Goal: Task Accomplishment & Management: Complete application form

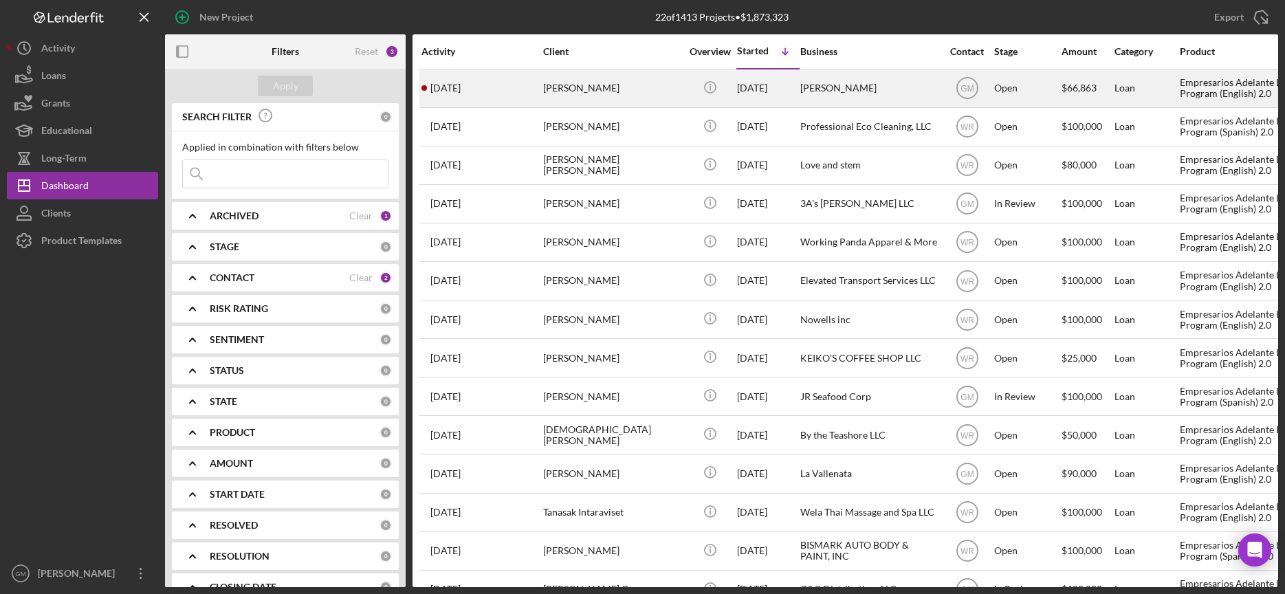
click at [633, 87] on div "[PERSON_NAME]" at bounding box center [611, 88] width 137 height 36
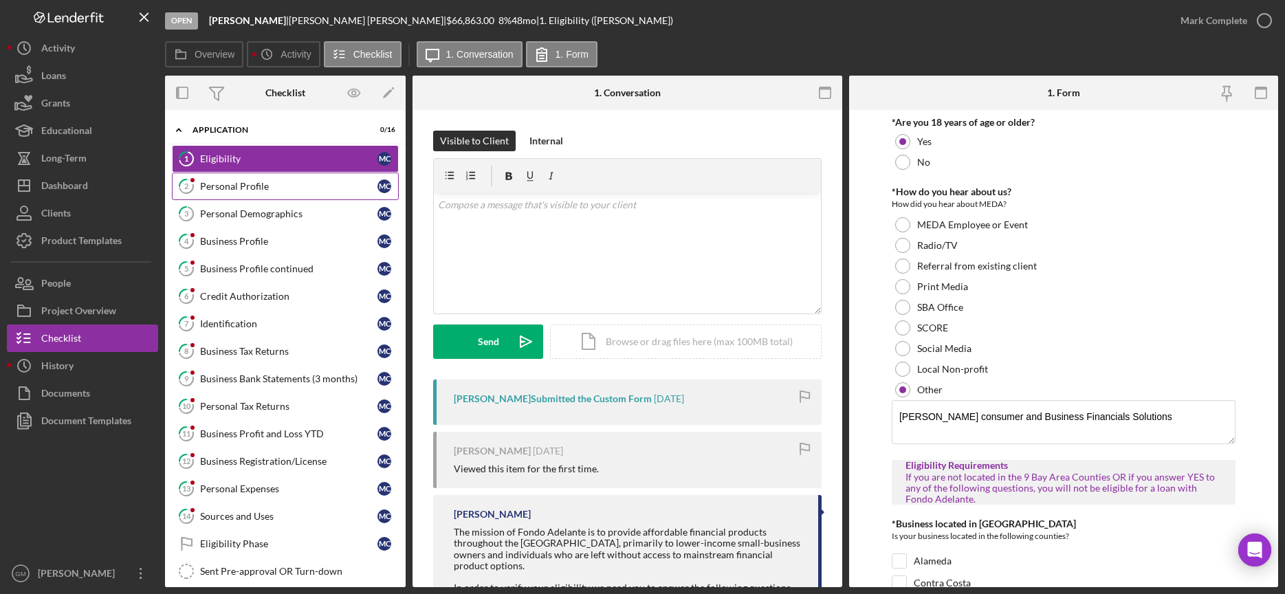
click at [291, 188] on div "Personal Profile" at bounding box center [288, 186] width 177 height 11
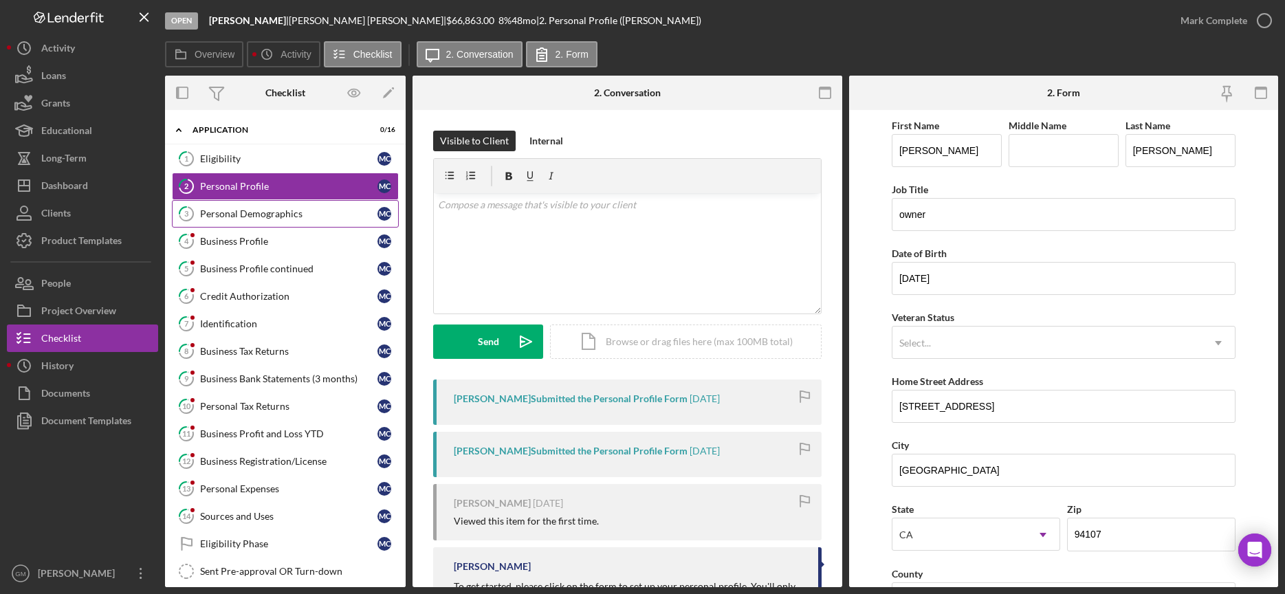
click at [301, 214] on div "Personal Demographics" at bounding box center [288, 213] width 177 height 11
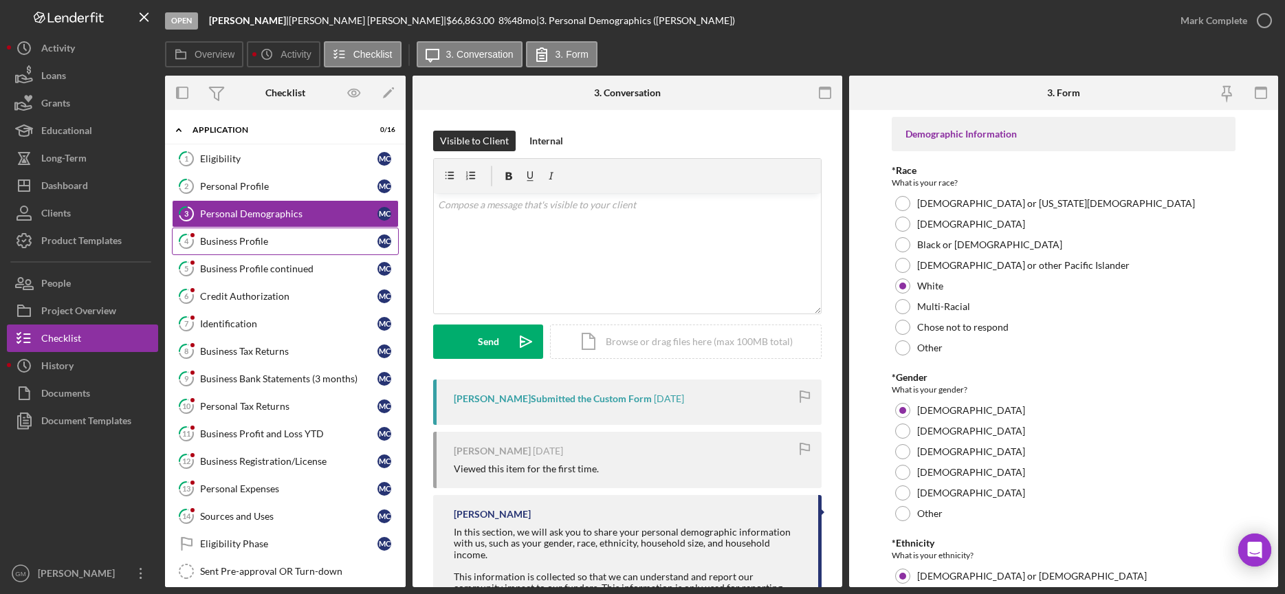
click at [254, 243] on div "Business Profile" at bounding box center [288, 241] width 177 height 11
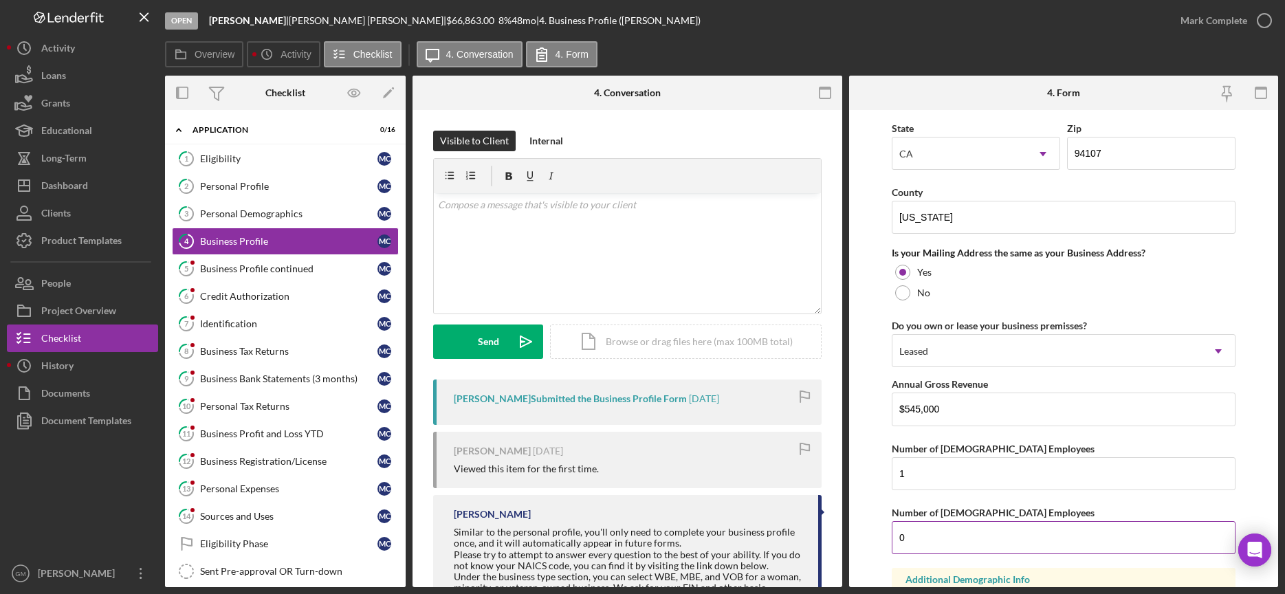
scroll to position [1049, 0]
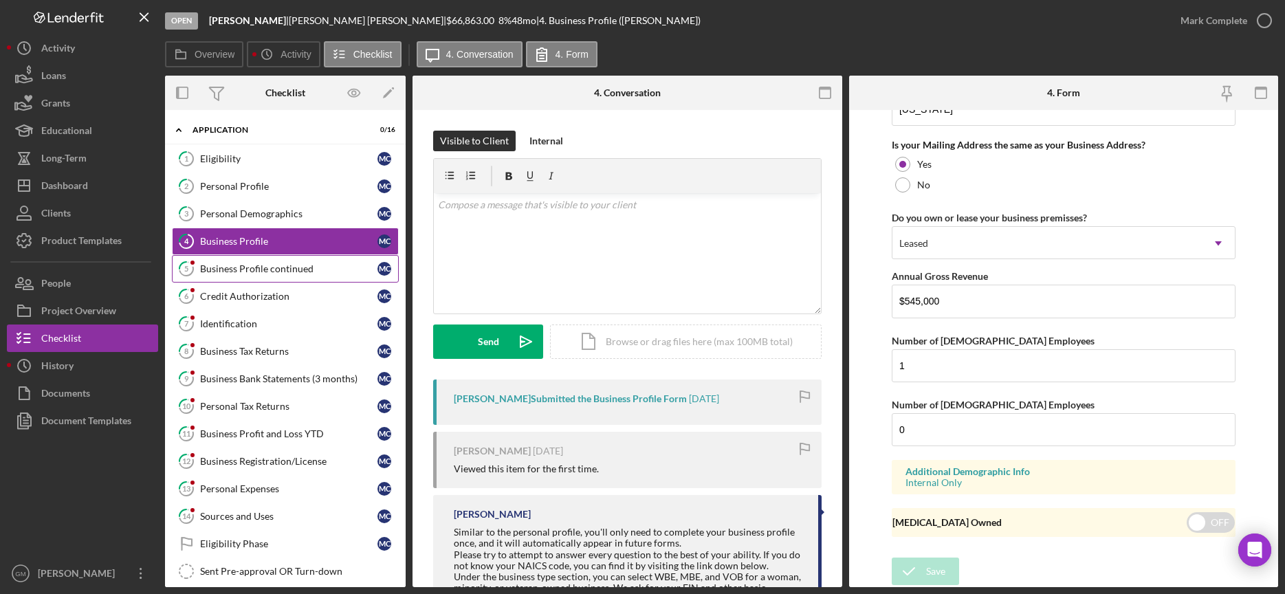
click at [283, 275] on link "5 Business Profile continued M C" at bounding box center [285, 268] width 227 height 27
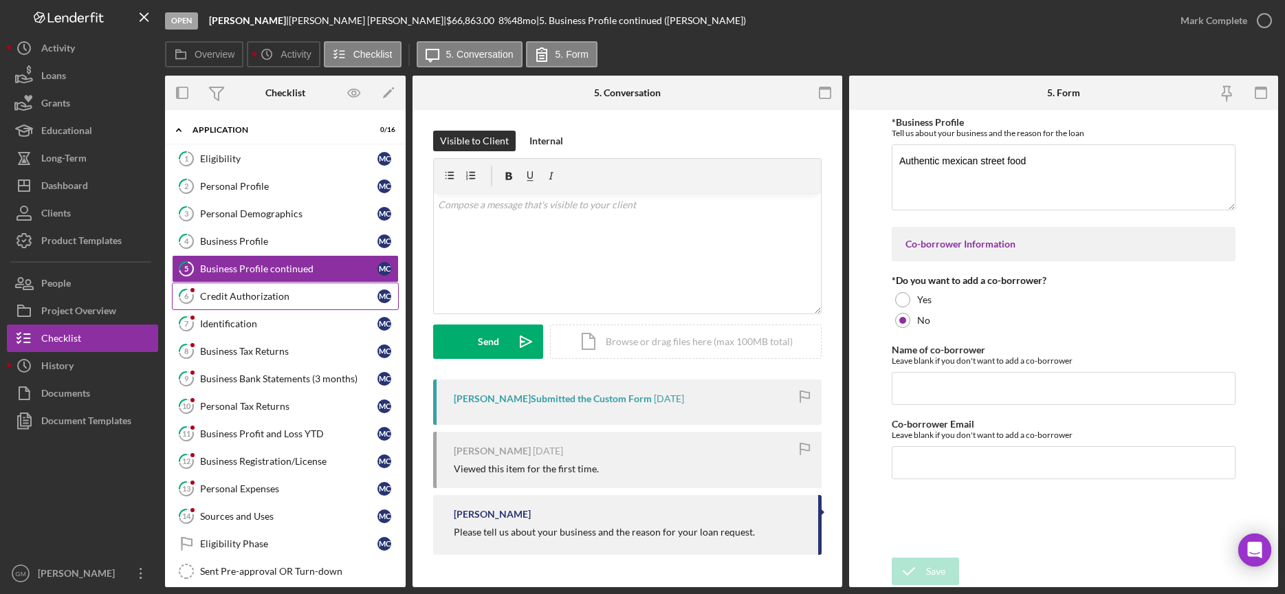
click at [247, 298] on div "Credit Authorization" at bounding box center [288, 296] width 177 height 11
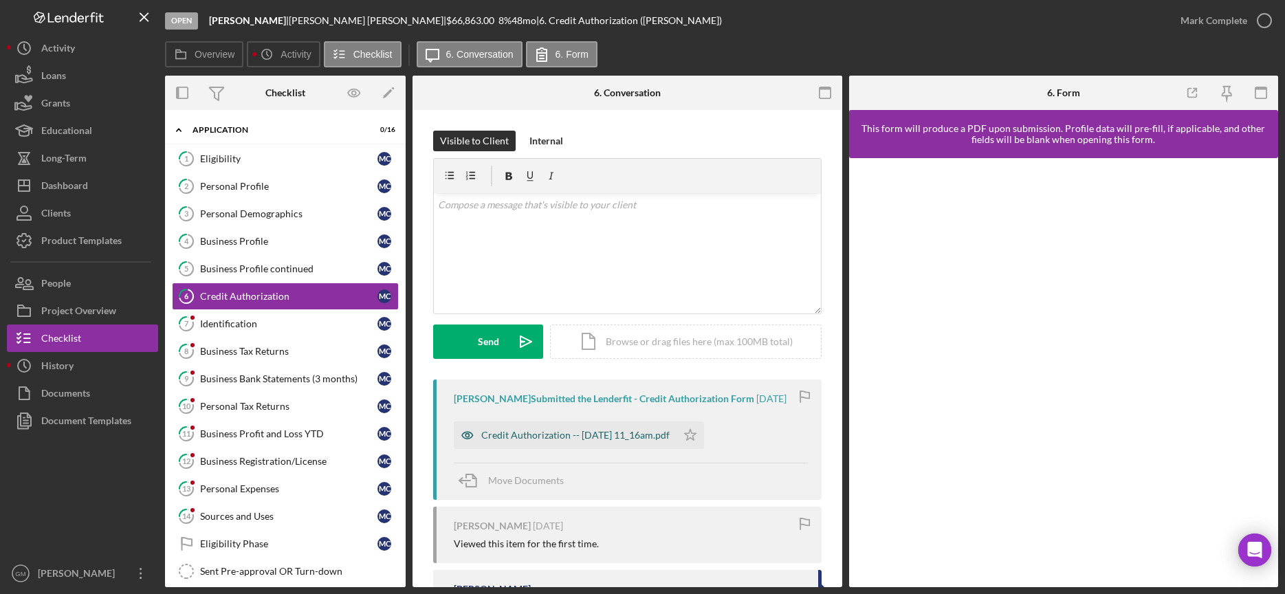
click at [636, 441] on div "Credit Authorization -- [DATE] 11_16am.pdf" at bounding box center [575, 435] width 188 height 11
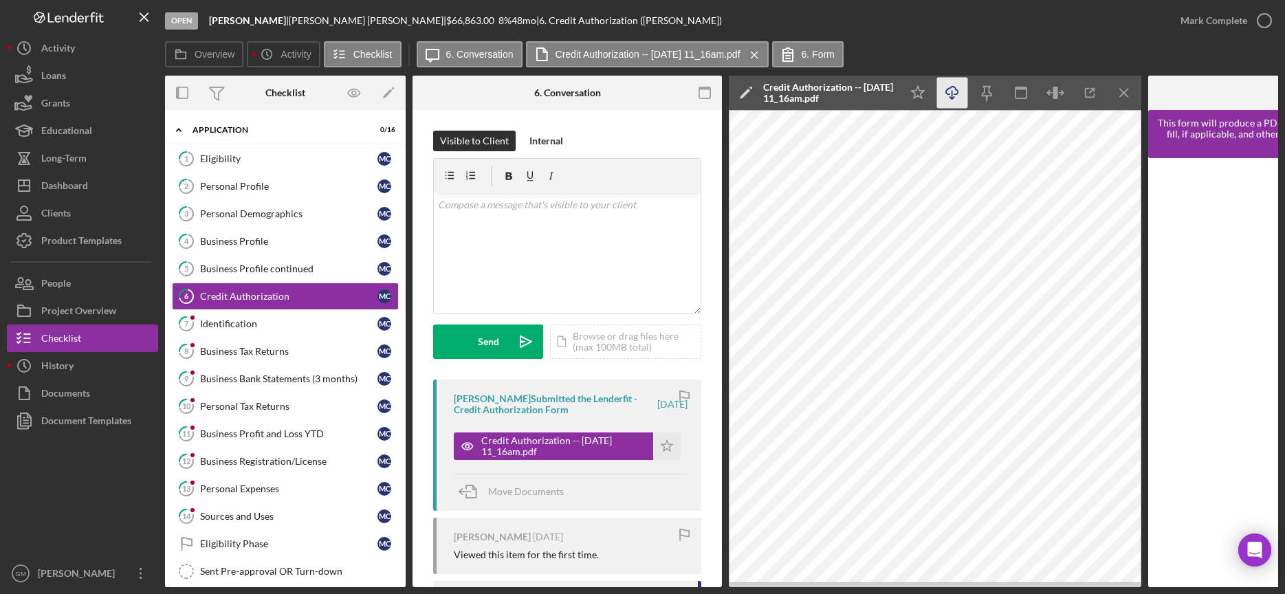
click at [952, 91] on icon "Icon/Download" at bounding box center [952, 93] width 31 height 31
click at [261, 323] on div "Identification" at bounding box center [288, 323] width 177 height 11
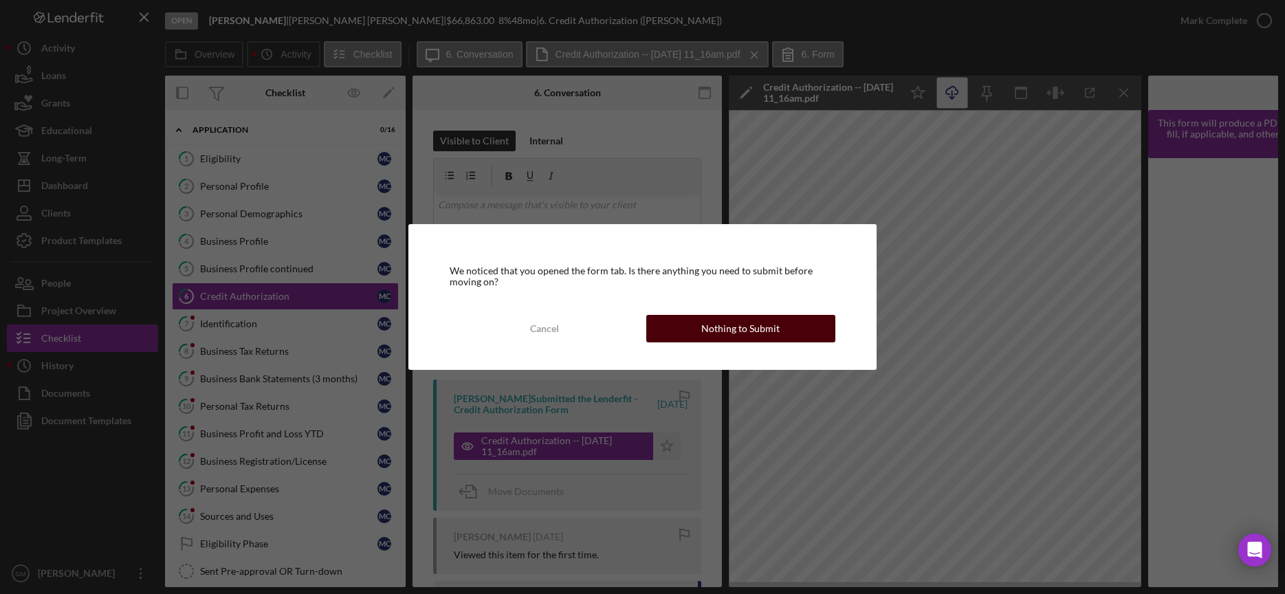
click at [732, 333] on div "Nothing to Submit" at bounding box center [740, 328] width 78 height 27
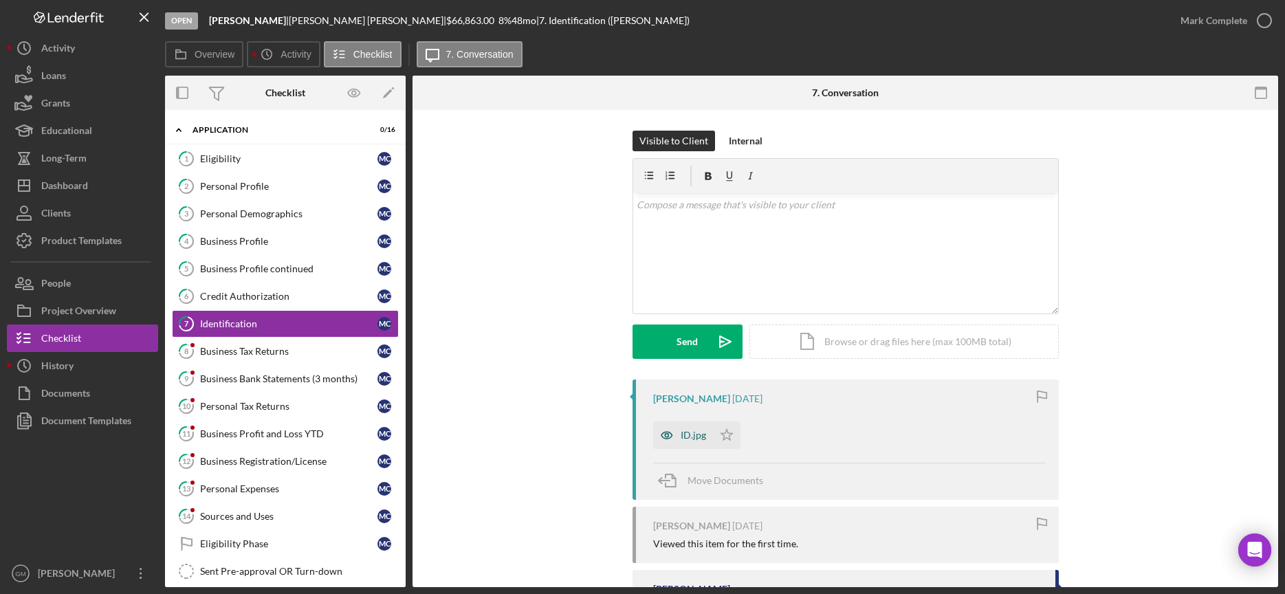
click at [695, 435] on div "ID.jpg" at bounding box center [692, 435] width 25 height 11
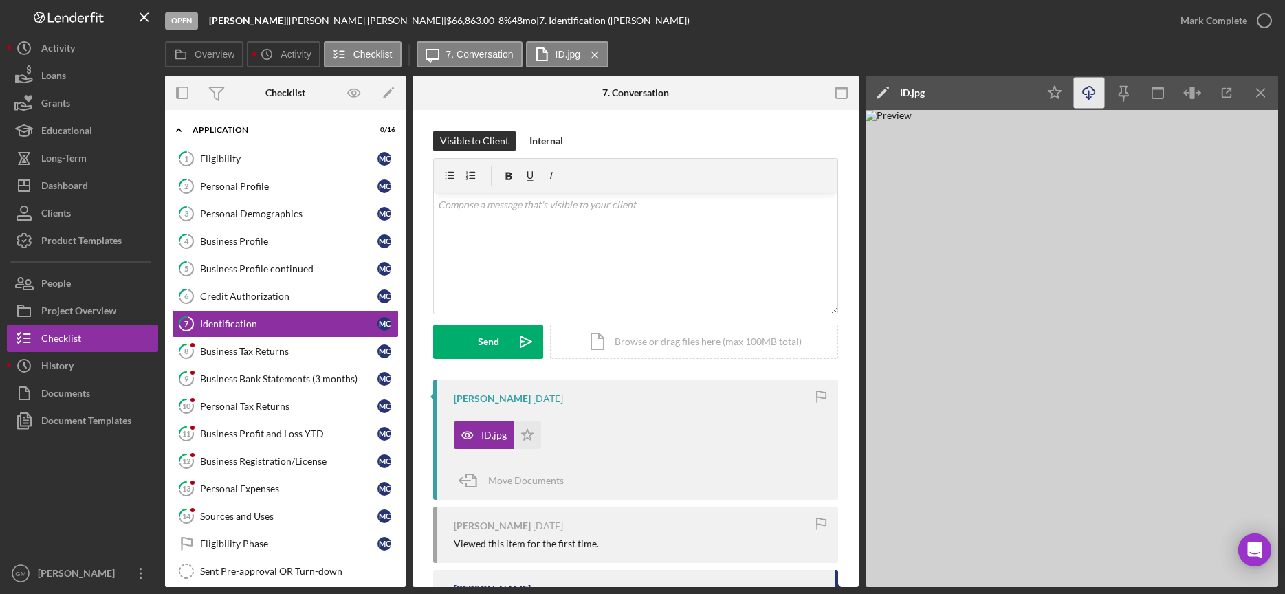
click at [1094, 93] on icon "button" at bounding box center [1089, 91] width 12 height 8
click at [298, 346] on div "Business Tax Returns" at bounding box center [288, 351] width 177 height 11
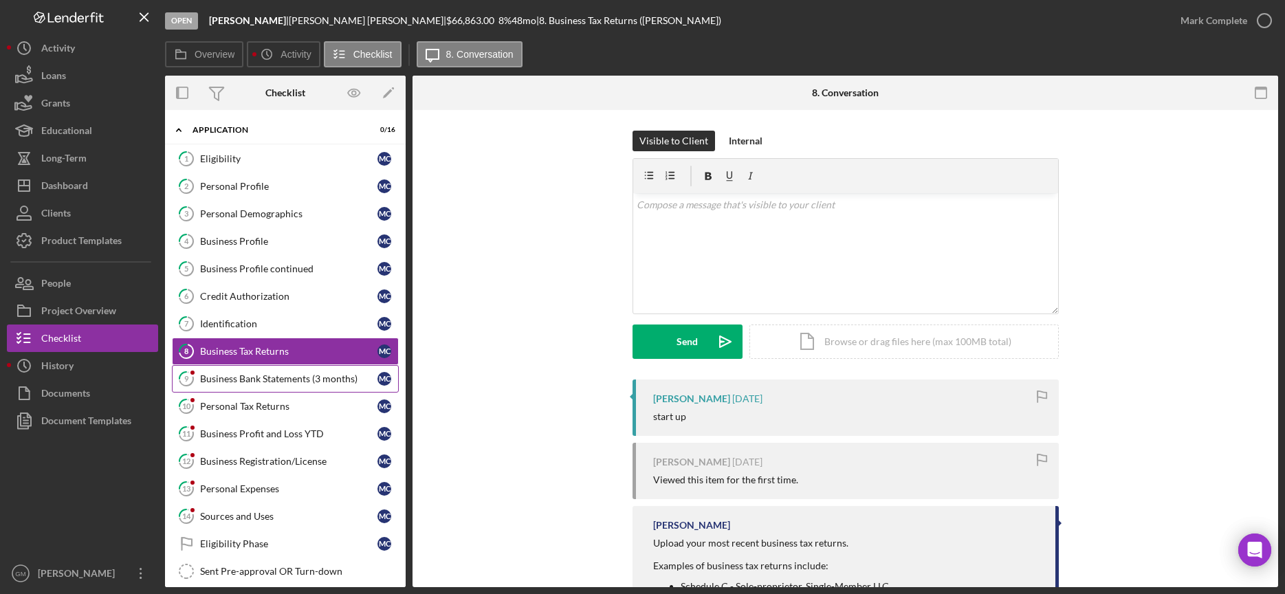
click at [300, 376] on div "Business Bank Statements (3 months)" at bounding box center [288, 378] width 177 height 11
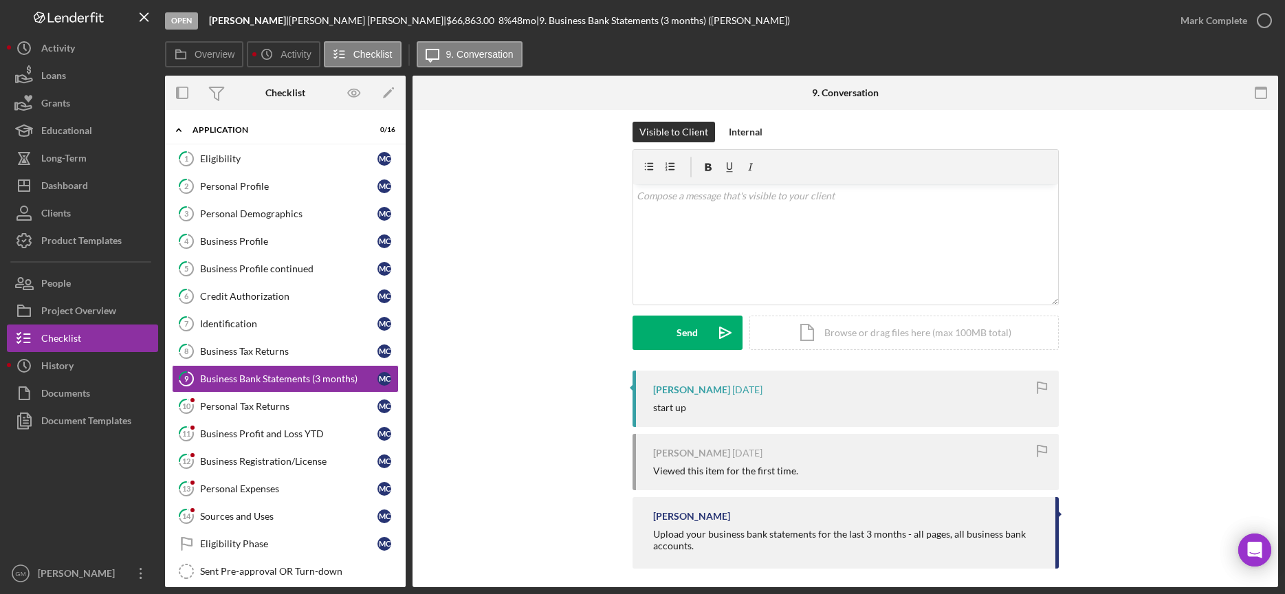
scroll to position [18, 0]
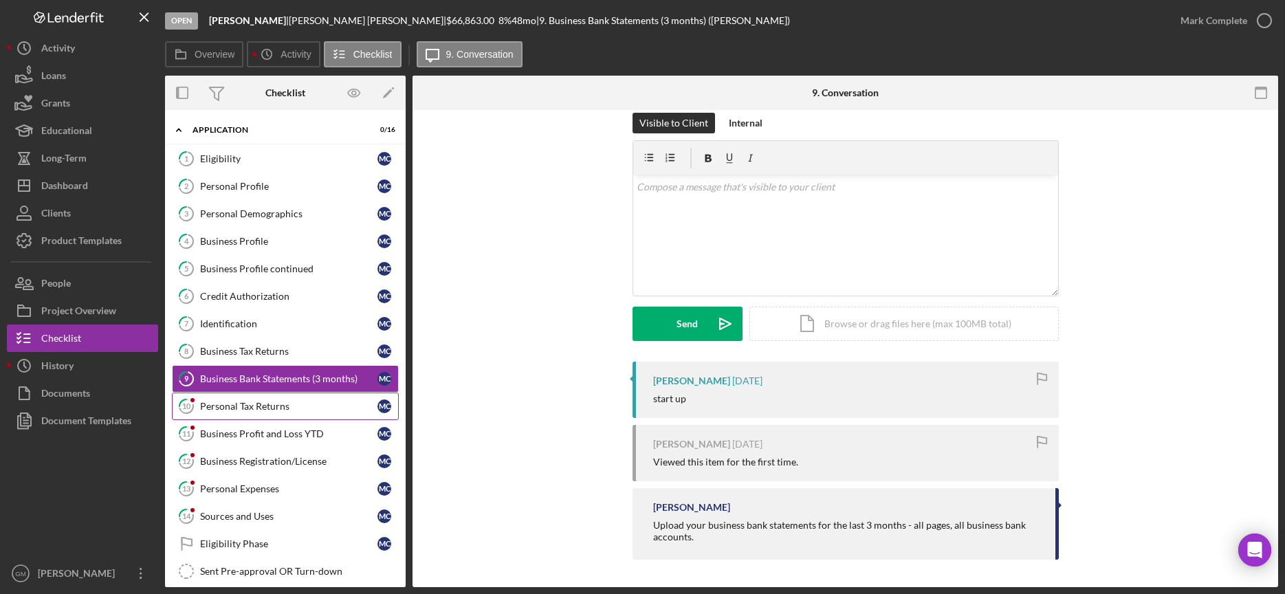
click at [232, 397] on link "10 Personal Tax Returns M C" at bounding box center [285, 405] width 227 height 27
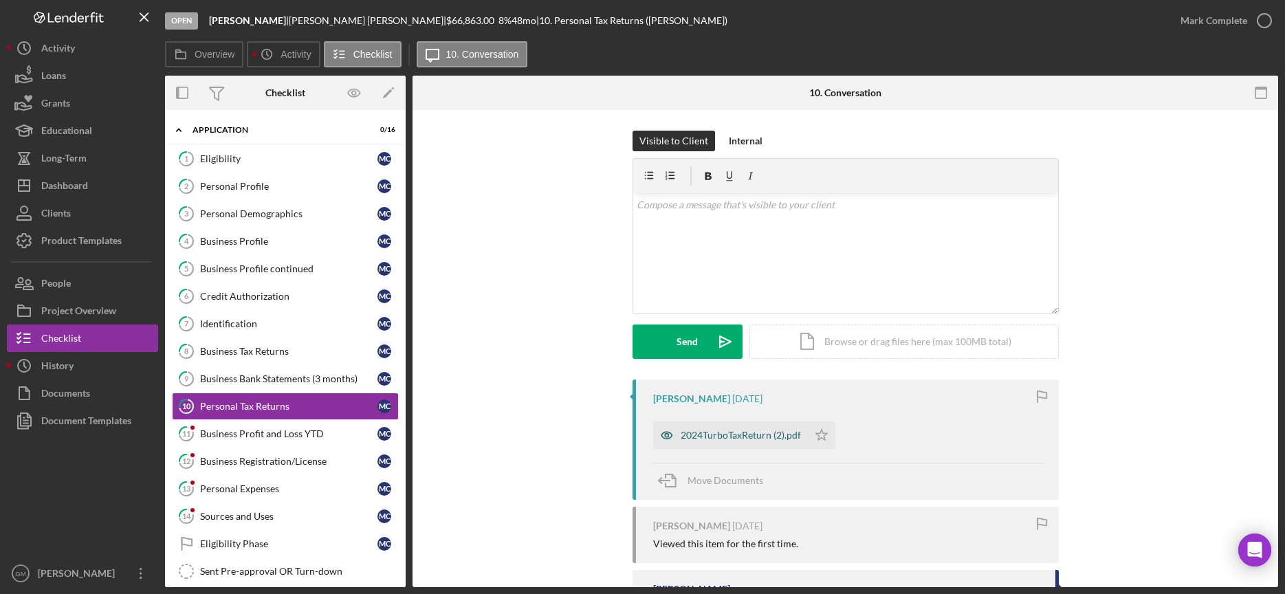
click at [741, 439] on div "2024TurboTaxReturn (2).pdf" at bounding box center [740, 435] width 120 height 11
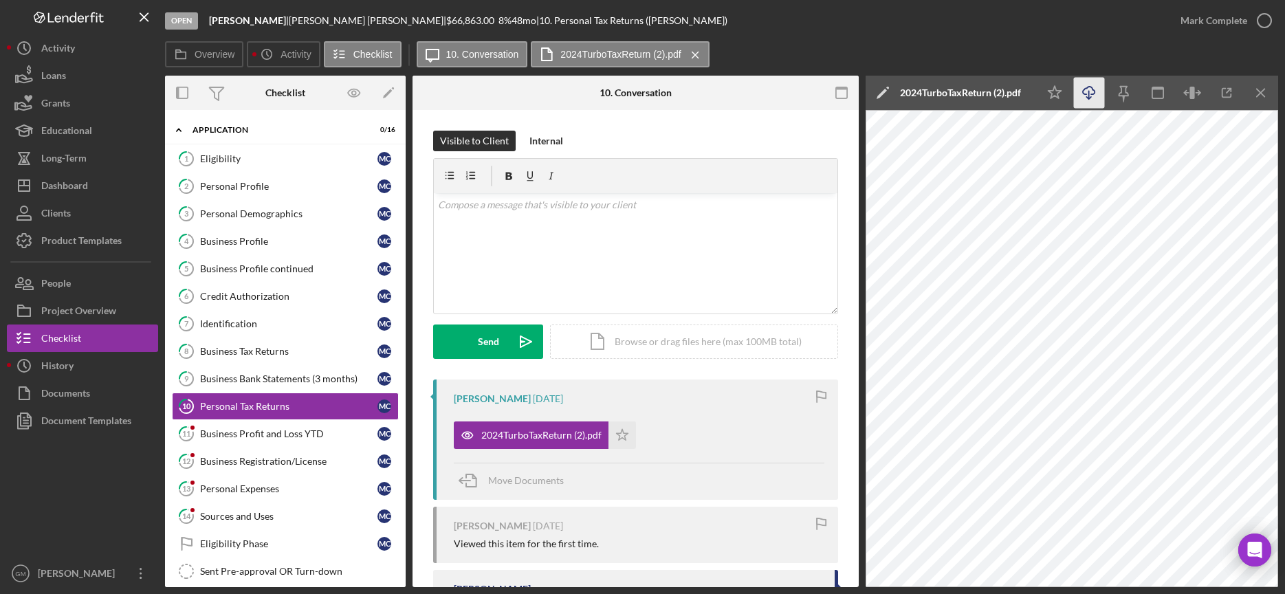
click at [1089, 93] on line "button" at bounding box center [1089, 95] width 0 height 8
click at [257, 437] on div "Business Profit and Loss YTD" at bounding box center [288, 433] width 177 height 11
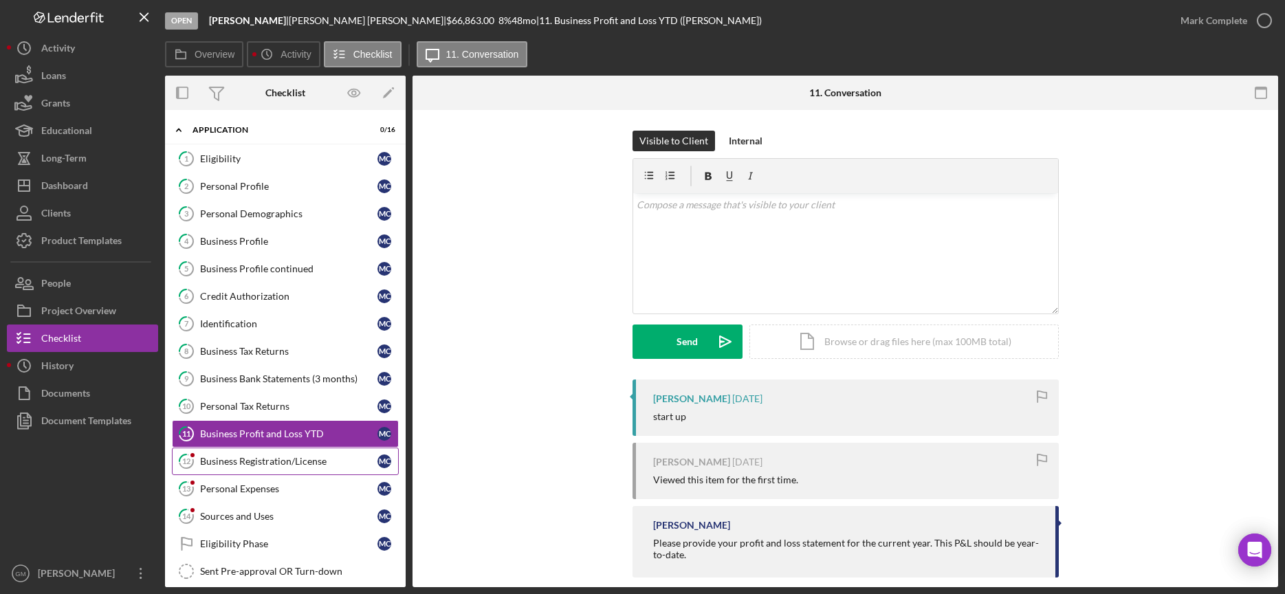
click at [258, 465] on div "Business Registration/License" at bounding box center [288, 461] width 177 height 11
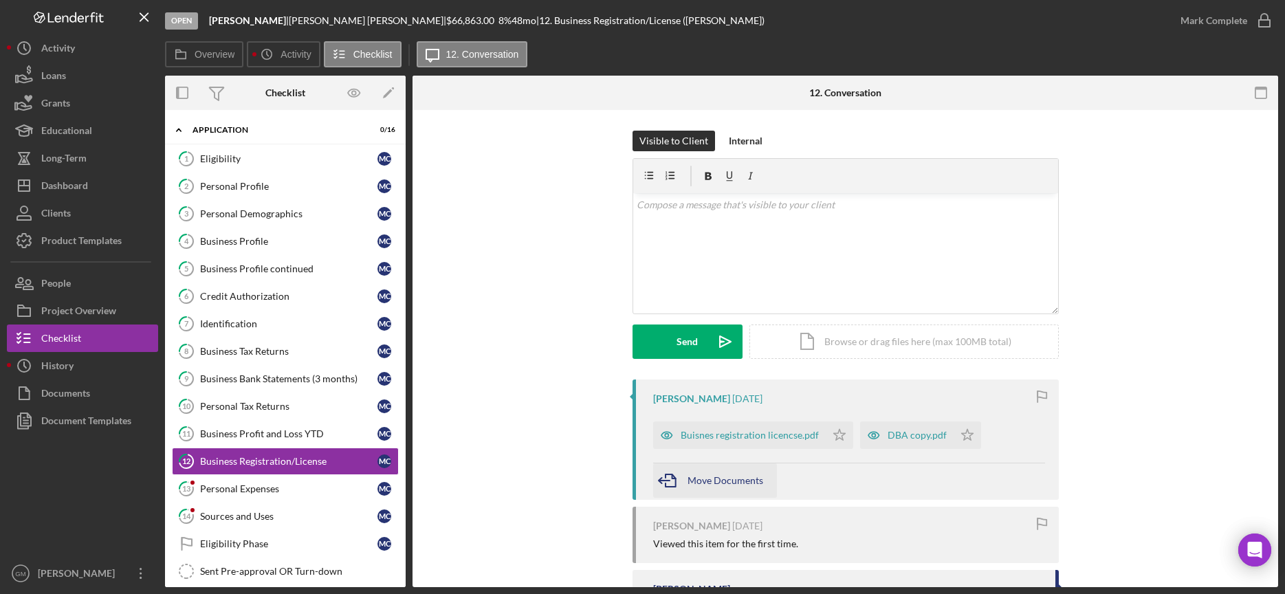
scroll to position [3, 0]
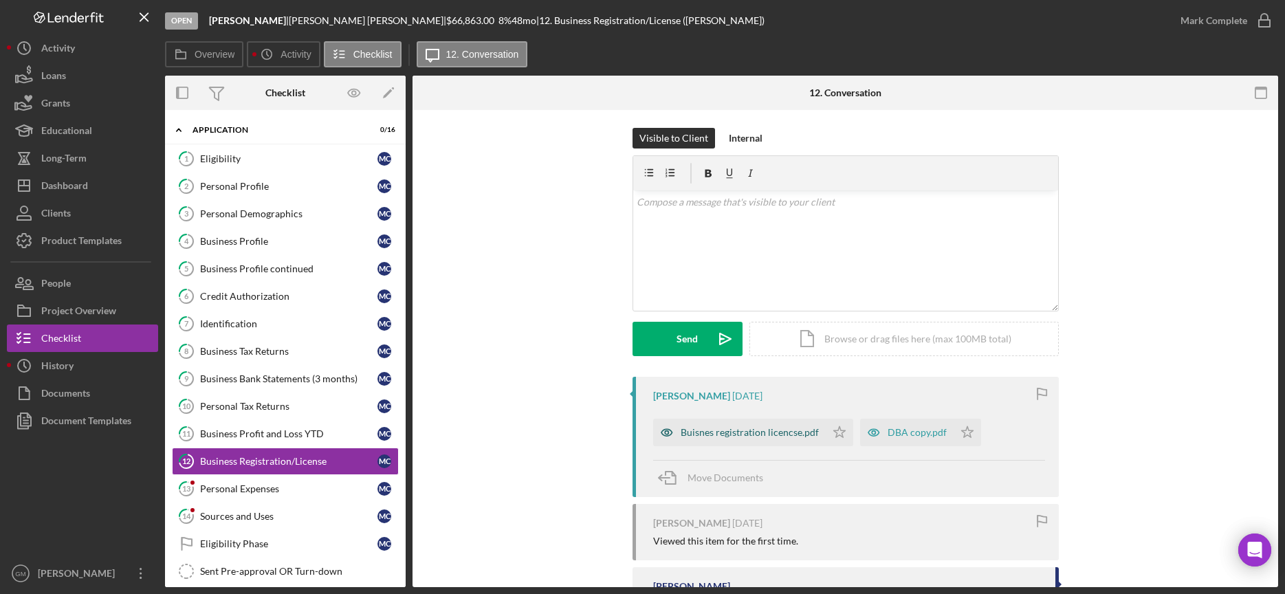
click at [738, 440] on div "Buisnes registration licencse.pdf" at bounding box center [739, 432] width 173 height 27
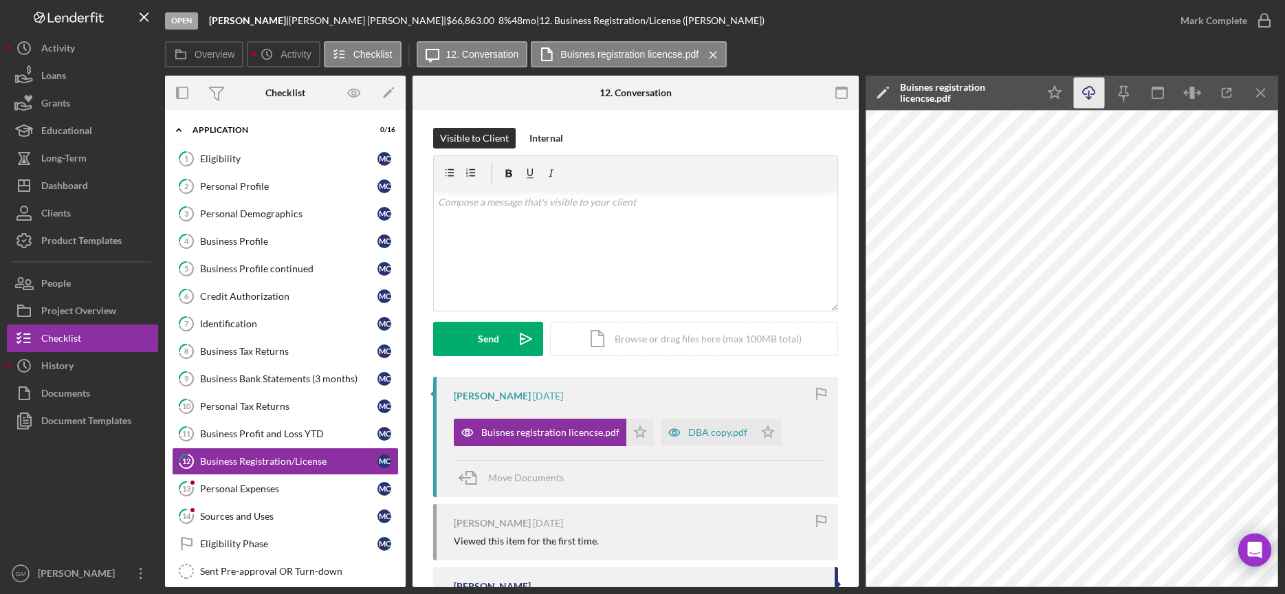
click at [1083, 90] on icon "button" at bounding box center [1089, 91] width 12 height 8
click at [696, 433] on div "DBA copy.pdf" at bounding box center [717, 432] width 59 height 11
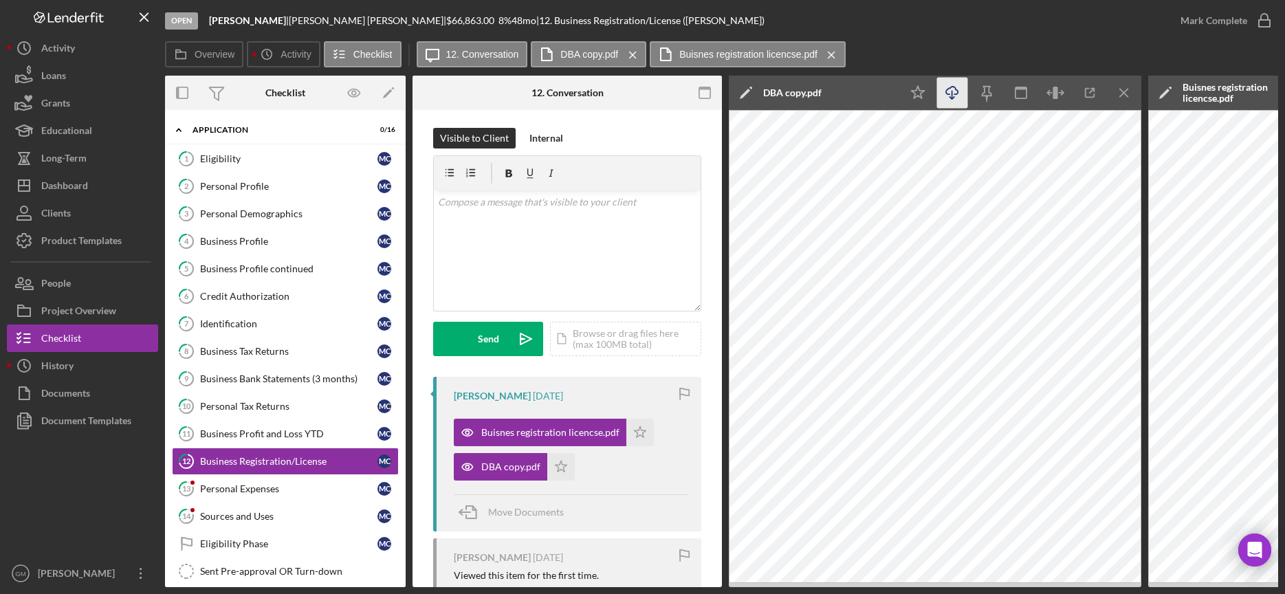
click at [946, 93] on icon "button" at bounding box center [952, 91] width 12 height 8
click at [260, 495] on link "13 Personal Expenses M C" at bounding box center [285, 488] width 227 height 27
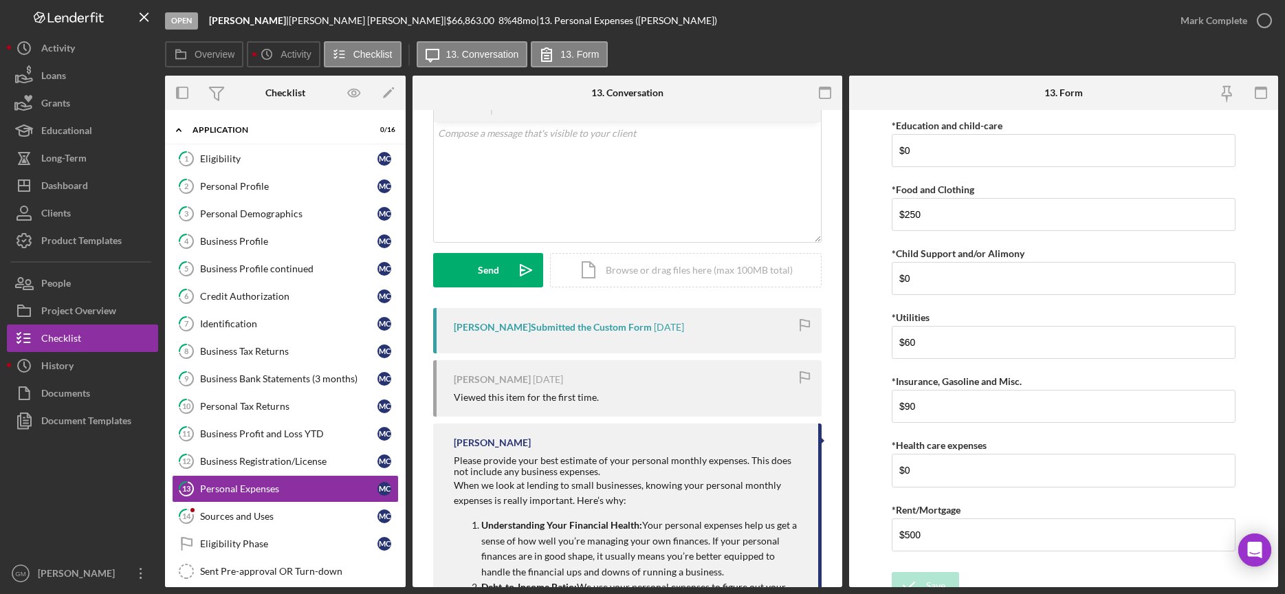
scroll to position [173, 0]
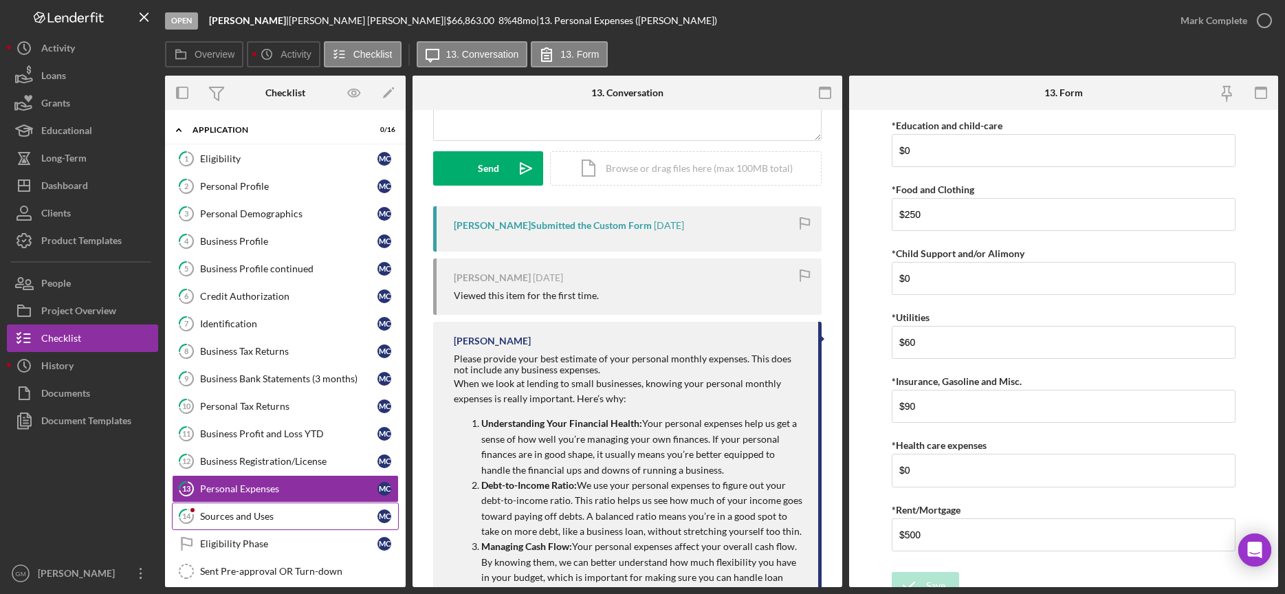
click at [267, 506] on link "14 Sources and Uses M C" at bounding box center [285, 515] width 227 height 27
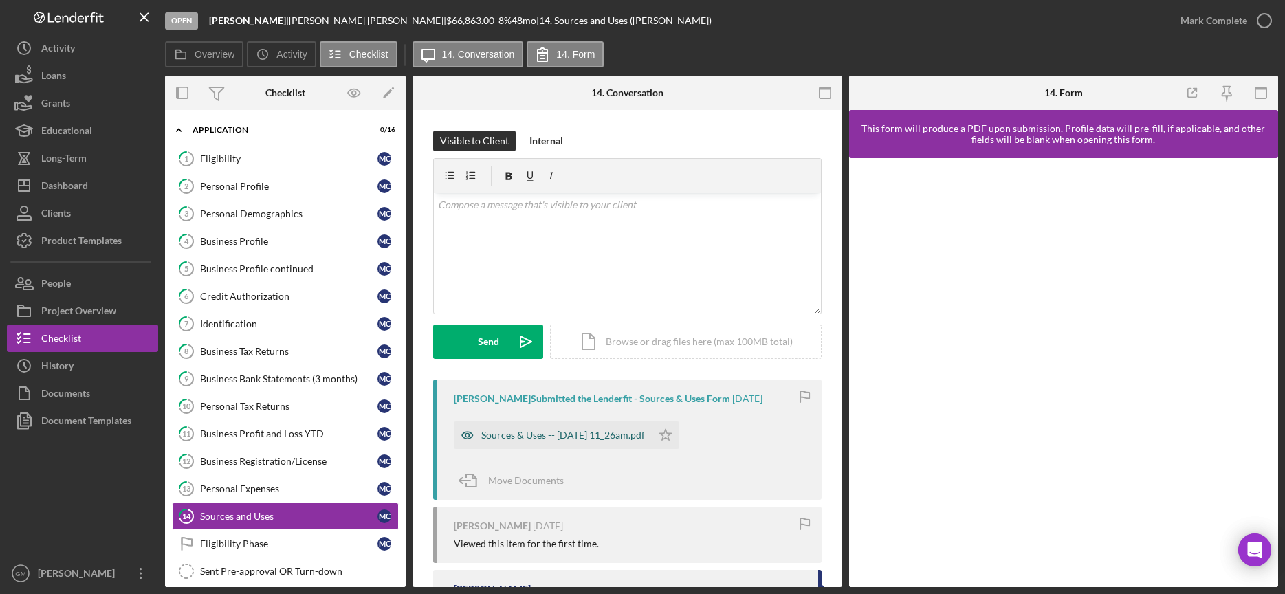
click at [553, 441] on div "Sources & Uses -- [DATE] 11_26am.pdf" at bounding box center [563, 435] width 164 height 11
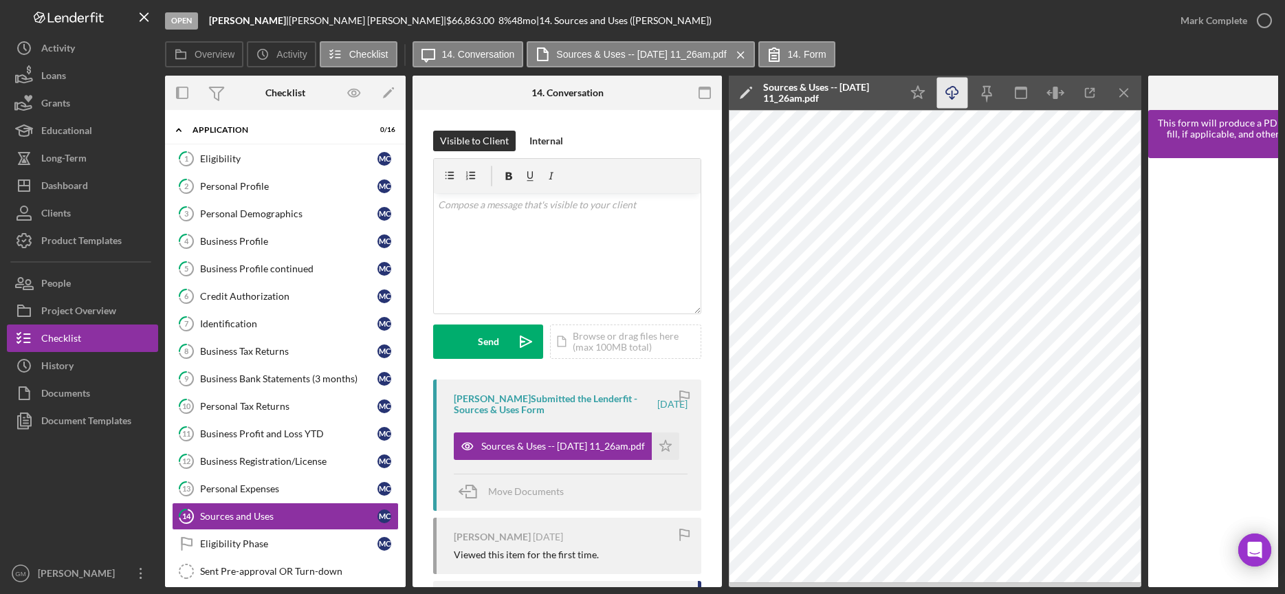
click at [954, 91] on icon "Icon/Download" at bounding box center [952, 93] width 31 height 31
click at [253, 243] on div "Business Profile" at bounding box center [288, 241] width 177 height 11
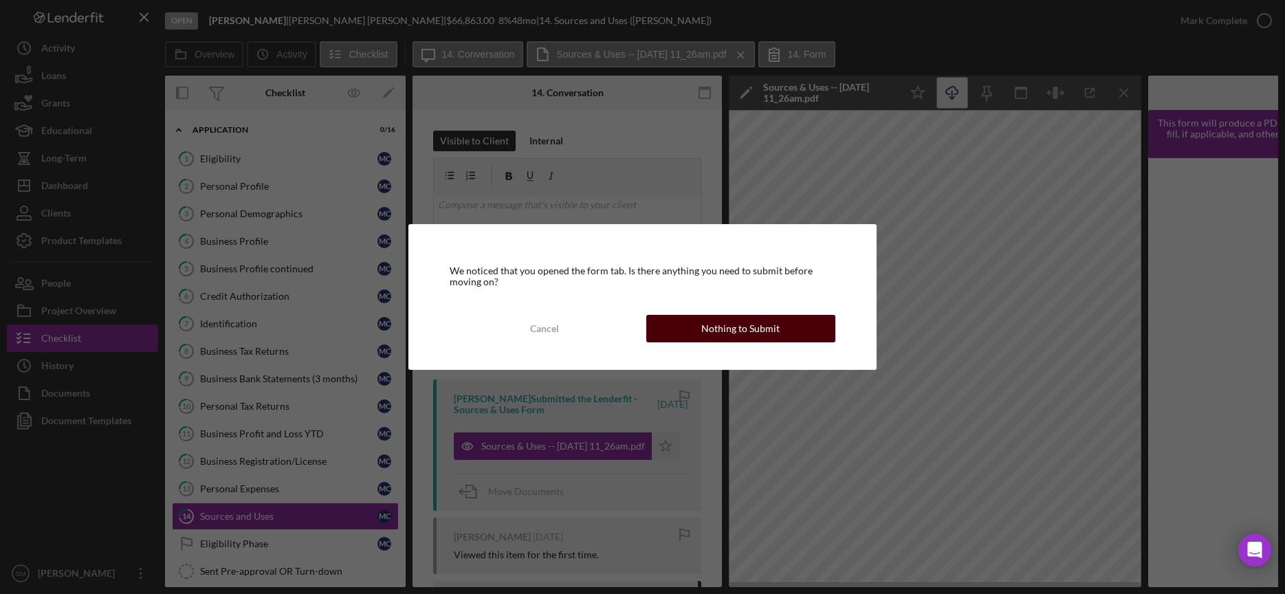
click at [735, 327] on div "Nothing to Submit" at bounding box center [740, 328] width 78 height 27
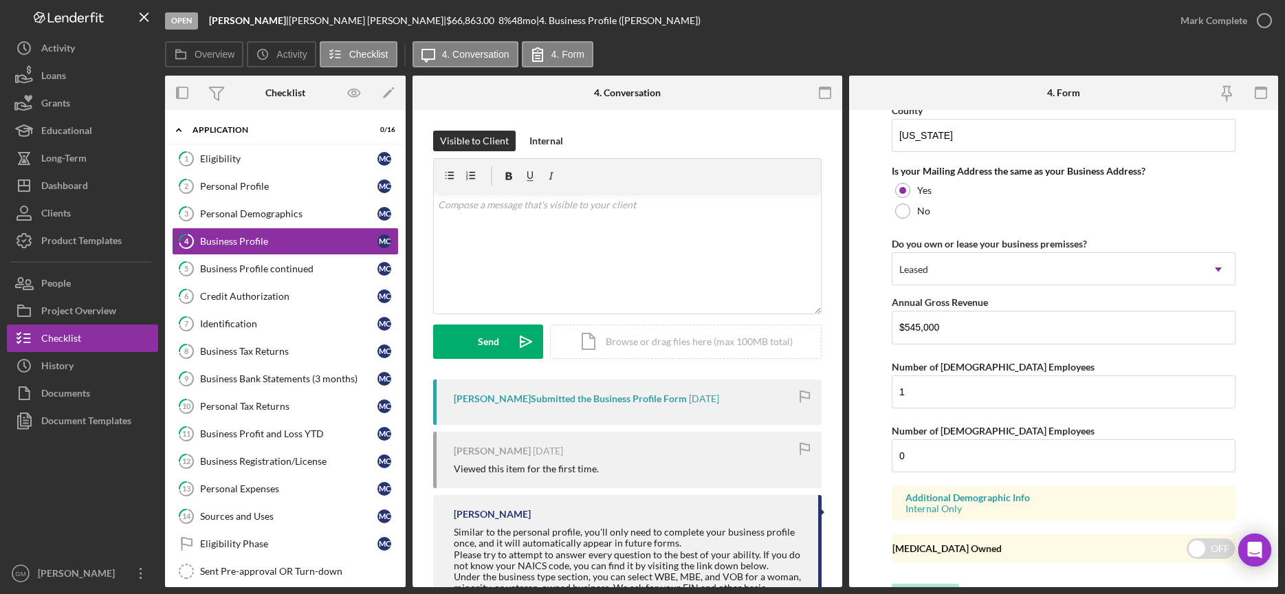
scroll to position [1049, 0]
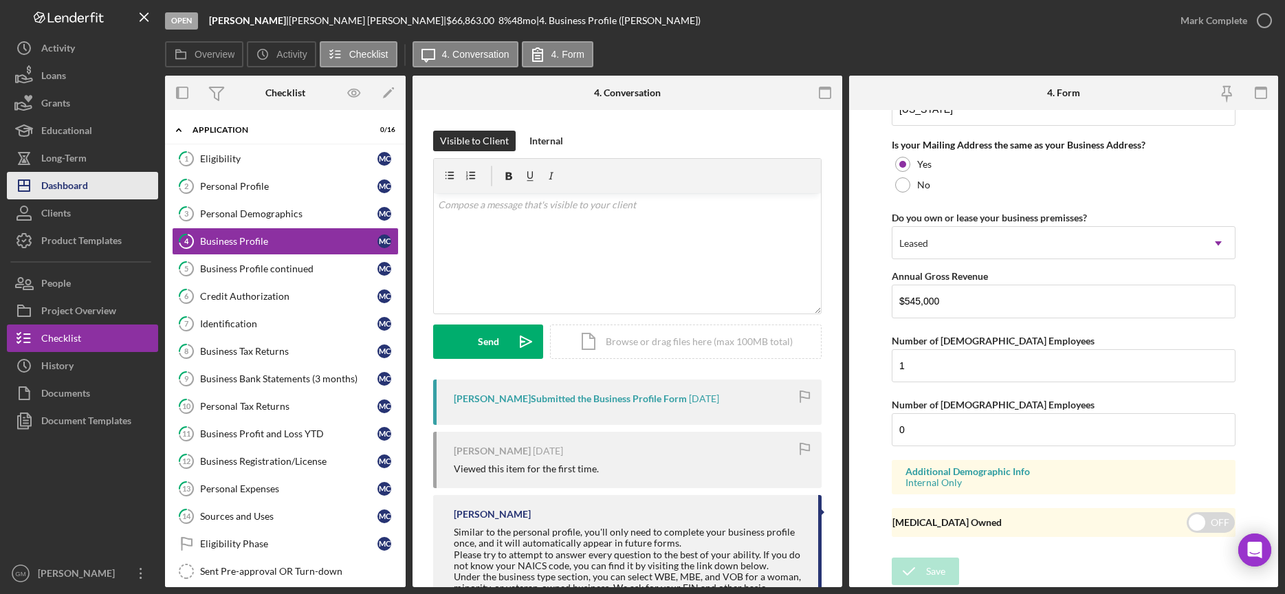
click at [78, 186] on div "Dashboard" at bounding box center [64, 187] width 47 height 31
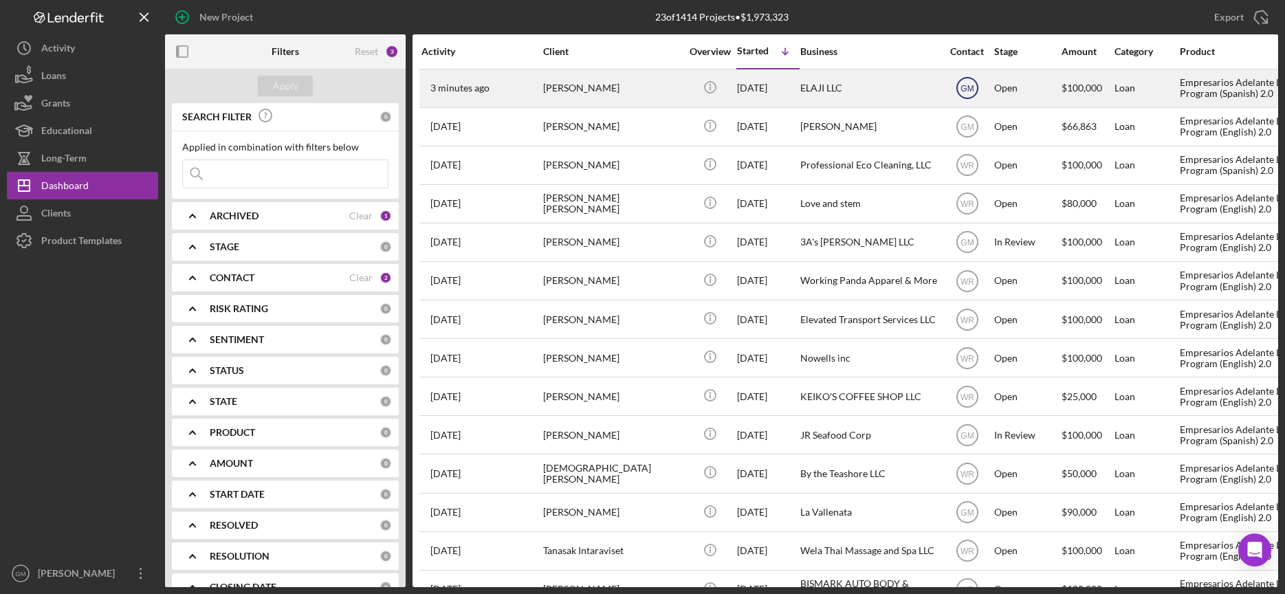
click at [964, 89] on text "GM" at bounding box center [966, 89] width 13 height 10
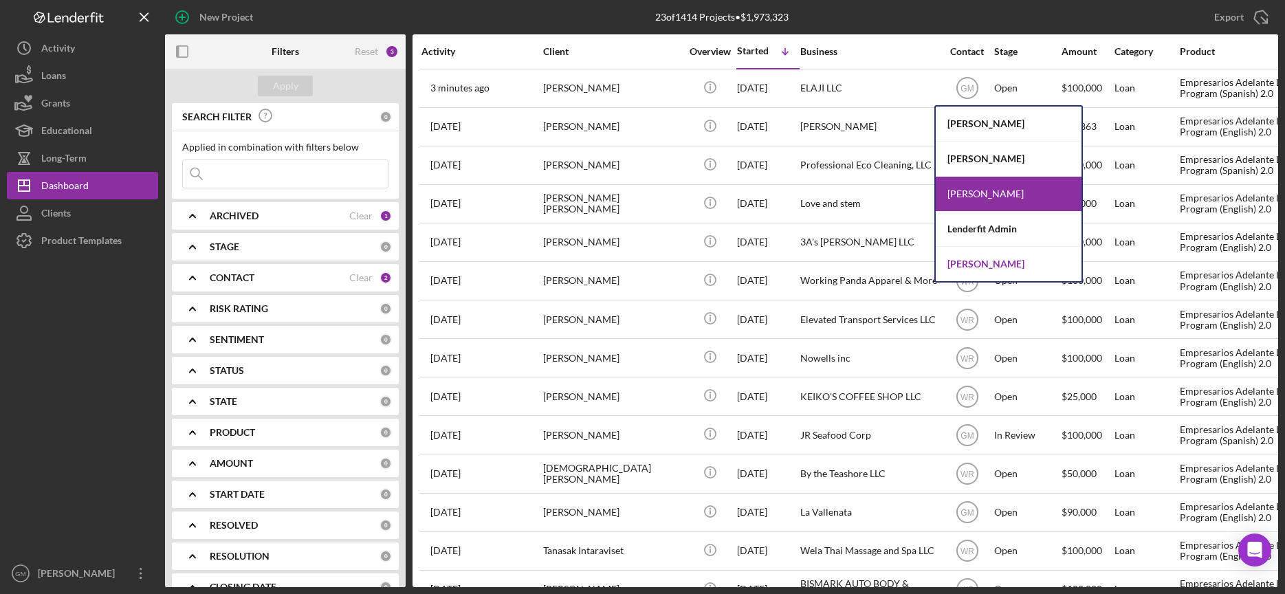
click at [971, 268] on div "Willan Rivera" at bounding box center [1008, 264] width 146 height 34
